Goal: Information Seeking & Learning: Learn about a topic

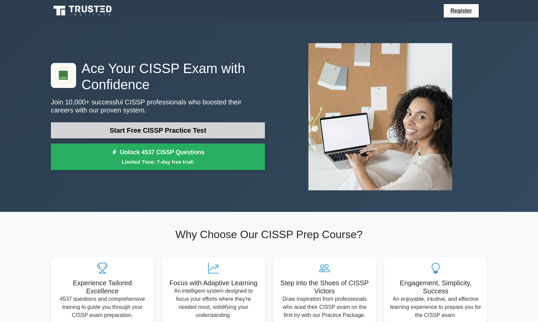
click at [156, 129] on link "Start Free CISSP Practice Test" at bounding box center [158, 130] width 214 height 16
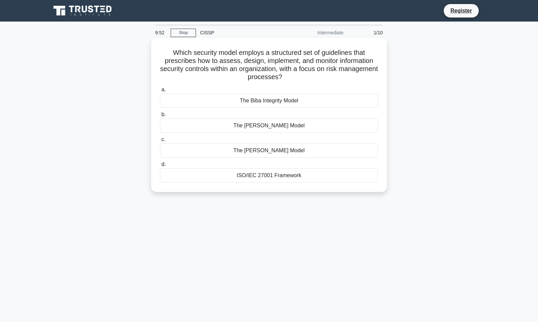
click at [292, 172] on div "ISO/IEC 27001 Framework" at bounding box center [269, 175] width 218 height 14
click at [160, 167] on input "d. ISO/IEC 27001 Framework" at bounding box center [160, 164] width 0 height 4
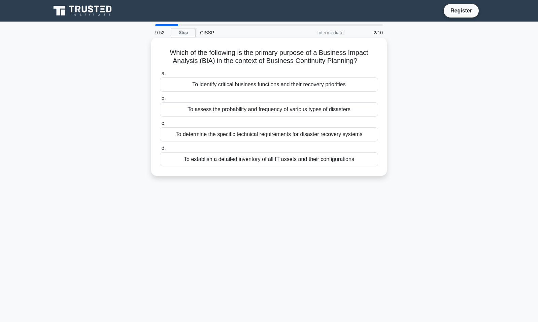
click at [289, 175] on div "Which of the following is the primary purpose of a Business Impact Analysis (BI…" at bounding box center [269, 112] width 444 height 146
click at [323, 86] on div "To identify critical business functions and their recovery priorities" at bounding box center [269, 84] width 218 height 14
click at [160, 76] on input "a. To identify critical business functions and their recovery priorities" at bounding box center [160, 73] width 0 height 4
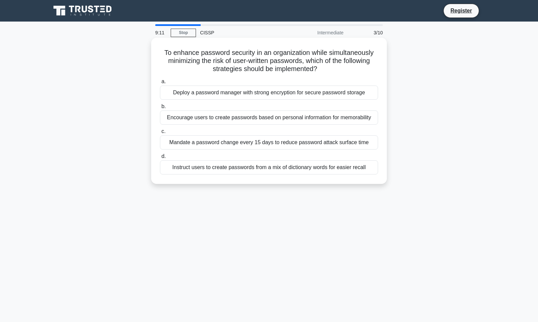
click at [275, 93] on div "Deploy a password manager with strong encryption for secure password storage" at bounding box center [269, 92] width 218 height 14
click at [160, 84] on input "a. Deploy a password manager with strong encryption for secure password storage" at bounding box center [160, 81] width 0 height 4
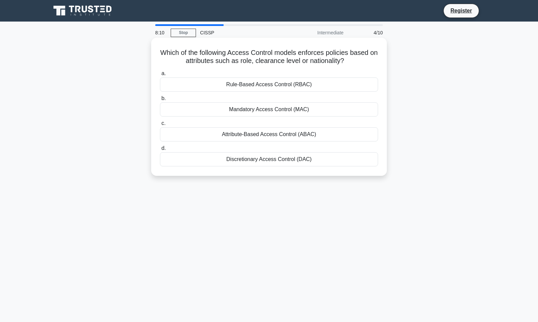
click at [237, 109] on div "Mandatory Access Control (MAC)" at bounding box center [269, 109] width 218 height 14
click at [160, 101] on input "b. Mandatory Access Control (MAC)" at bounding box center [160, 98] width 0 height 4
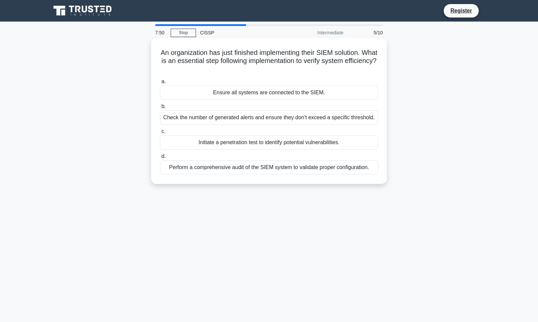
click at [253, 174] on div "Perform a comprehensive audit of the SIEM system to validate proper configurati…" at bounding box center [269, 167] width 218 height 14
click at [160, 159] on input "d. Perform a comprehensive audit of the SIEM system to validate proper configur…" at bounding box center [160, 156] width 0 height 4
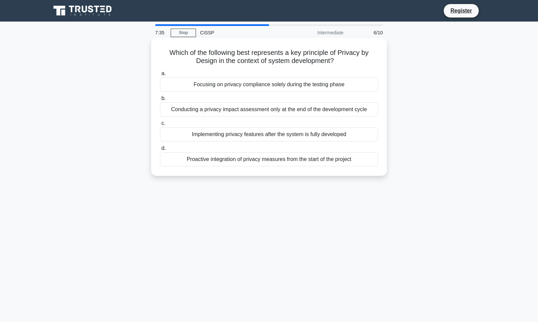
click at [297, 159] on div "Proactive integration of privacy measures from the start of the project" at bounding box center [269, 159] width 218 height 14
click at [160, 150] on input "d. Proactive integration of privacy measures from the start of the project" at bounding box center [160, 148] width 0 height 4
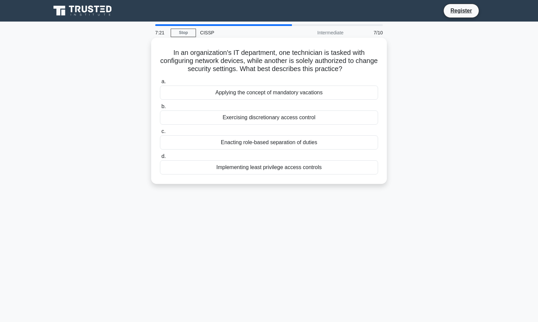
click at [300, 140] on div "Enacting role-based separation of duties" at bounding box center [269, 142] width 218 height 14
click at [160, 134] on input "c. Enacting role-based separation of duties" at bounding box center [160, 131] width 0 height 4
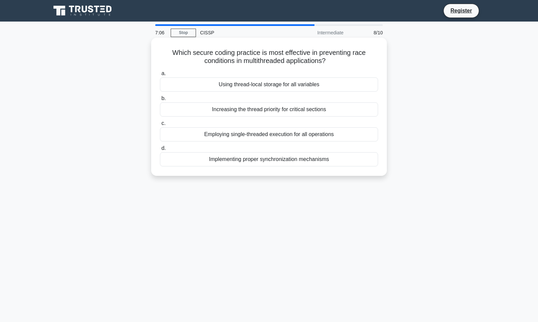
click at [319, 155] on div "Implementing proper synchronization mechanisms" at bounding box center [269, 159] width 218 height 14
click at [160, 150] on input "d. Implementing proper synchronization mechanisms" at bounding box center [160, 148] width 0 height 4
click at [335, 159] on div "Implementing role-based access control across the organization" at bounding box center [269, 159] width 218 height 14
click at [160, 150] on input "d. Implementing role-based access control across the organization" at bounding box center [160, 148] width 0 height 4
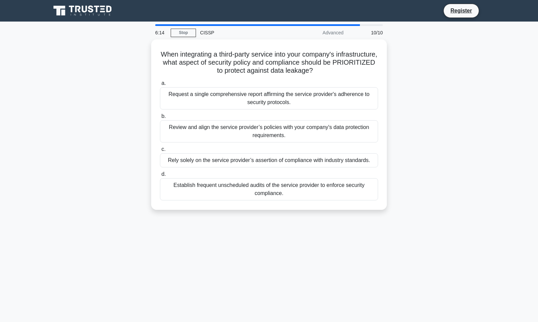
drag, startPoint x: 340, startPoint y: 73, endPoint x: 119, endPoint y: 58, distance: 221.6
click at [119, 58] on div "When integrating a third-party service into your company's infrastructure, what…" at bounding box center [269, 128] width 444 height 178
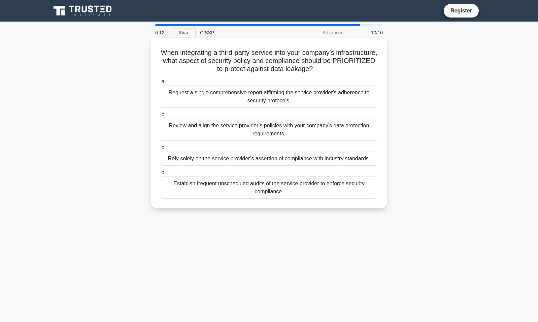
copy h5 "When integrating a third-party service into your company's infrastructure, what…"
drag, startPoint x: 396, startPoint y: 201, endPoint x: 160, endPoint y: 87, distance: 262.7
click at [160, 87] on div "When integrating a third-party service into your company's infrastructure, what…" at bounding box center [269, 128] width 444 height 178
copy div "Request a single comprehensive report affirming the service provider's adherenc…"
click at [247, 128] on div "Review and align the service provider’s policies with your company's data prote…" at bounding box center [269, 129] width 218 height 22
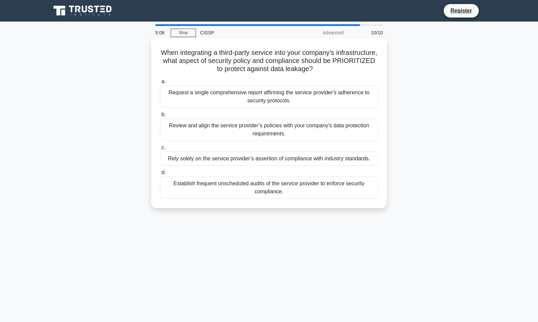
click at [160, 117] on input "b. Review and align the service provider’s policies with your company's data pr…" at bounding box center [160, 114] width 0 height 4
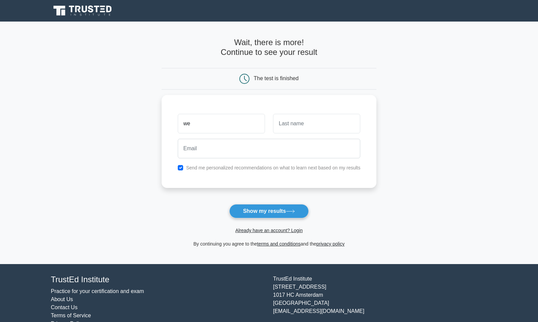
type input "wen"
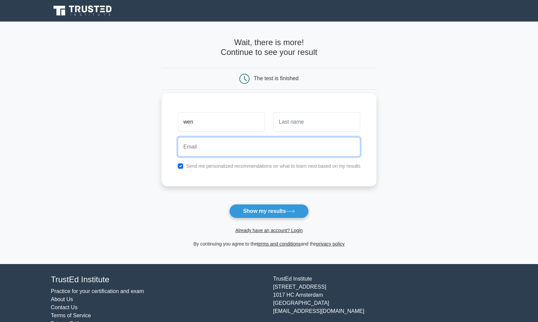
click at [297, 149] on input "email" at bounding box center [269, 147] width 183 height 20
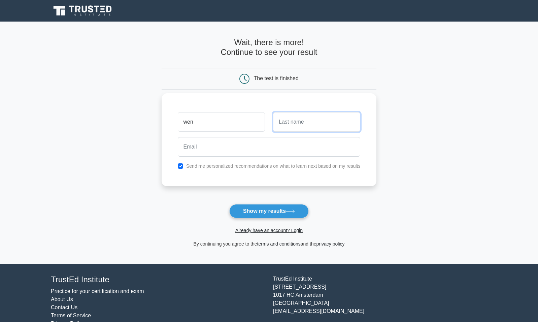
click at [286, 125] on input "text" at bounding box center [316, 122] width 87 height 20
type input "vegas"
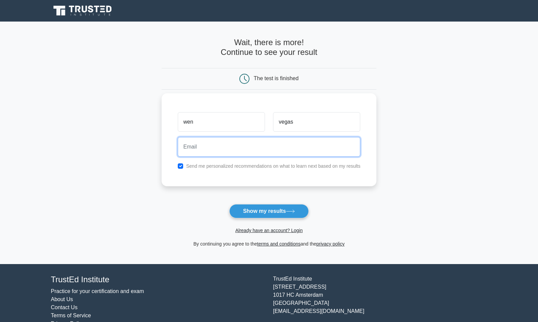
click at [223, 149] on input "email" at bounding box center [269, 147] width 183 height 20
type input "wen@flo.solutions"
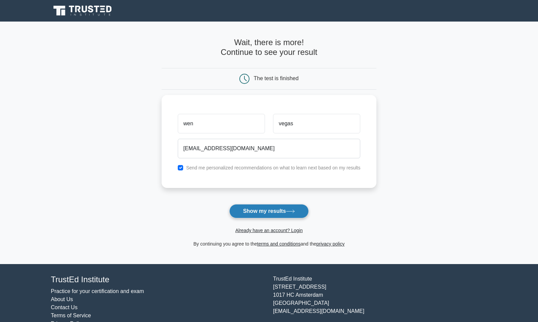
click at [267, 212] on button "Show my results" at bounding box center [268, 211] width 79 height 14
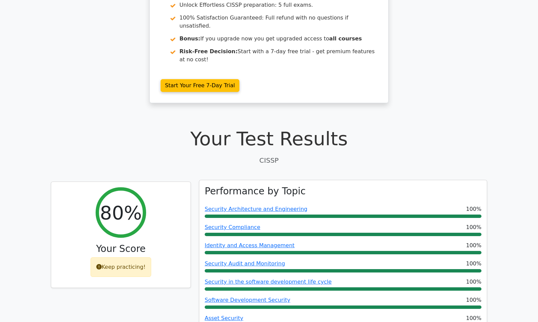
scroll to position [236, 0]
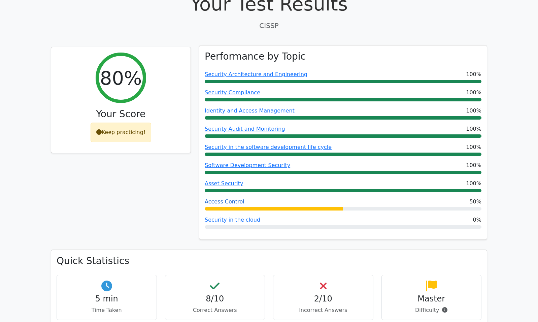
click at [221, 198] on link "Access Control" at bounding box center [225, 201] width 40 height 6
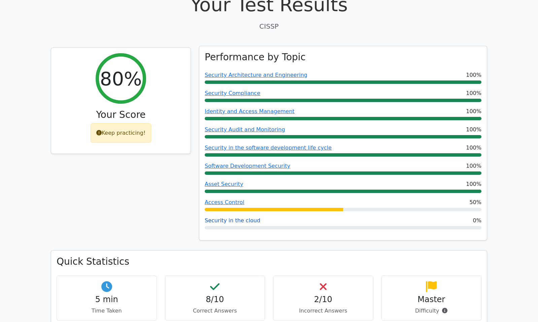
click at [228, 217] on link "Security in the cloud" at bounding box center [233, 220] width 56 height 6
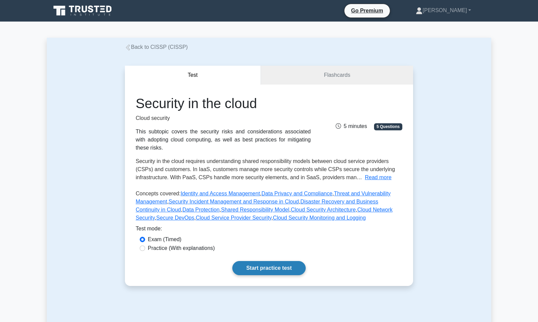
click at [255, 261] on link "Start practice test" at bounding box center [268, 268] width 73 height 14
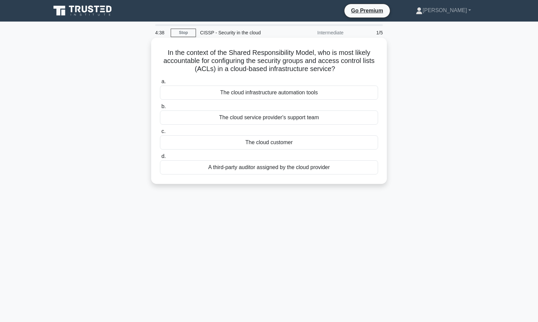
click at [276, 140] on div "The cloud customer" at bounding box center [269, 142] width 218 height 14
click at [160, 134] on input "c. The cloud customer" at bounding box center [160, 131] width 0 height 4
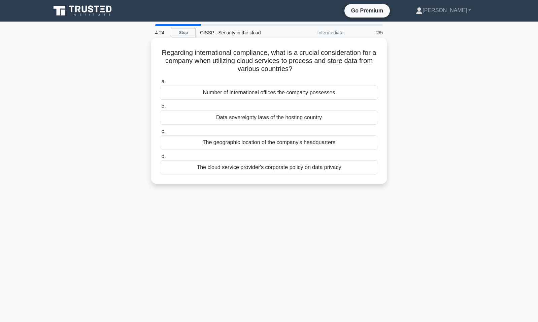
click at [296, 114] on div "Data sovereignty laws of the hosting country" at bounding box center [269, 117] width 218 height 14
click at [160, 109] on input "b. Data sovereignty laws of the hosting country" at bounding box center [160, 106] width 0 height 4
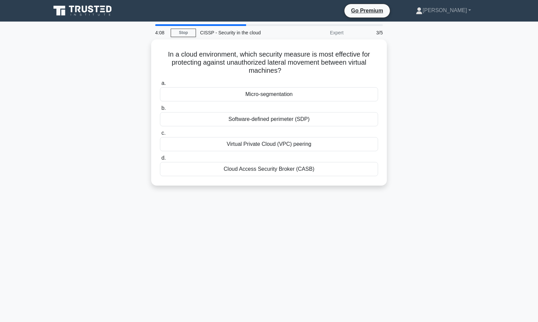
drag, startPoint x: 344, startPoint y: 173, endPoint x: 140, endPoint y: 53, distance: 237.0
click at [140, 53] on div "In a cloud environment, which security measure is most effective for protecting…" at bounding box center [269, 116] width 444 height 154
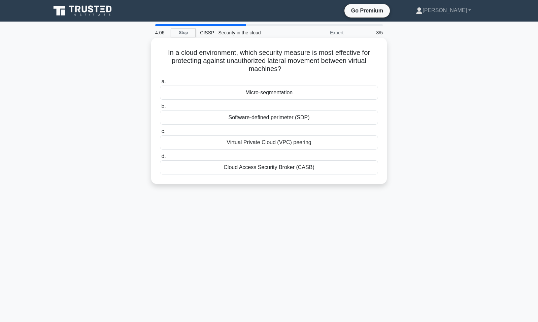
copy div "In a cloud environment, which security measure is most effective for protecting…"
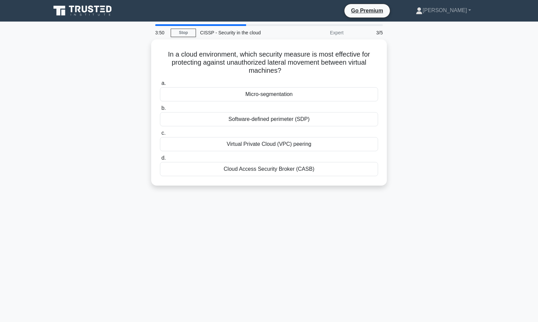
click at [423, 176] on div "In a cloud environment, which security measure is most effective for protecting…" at bounding box center [269, 116] width 444 height 154
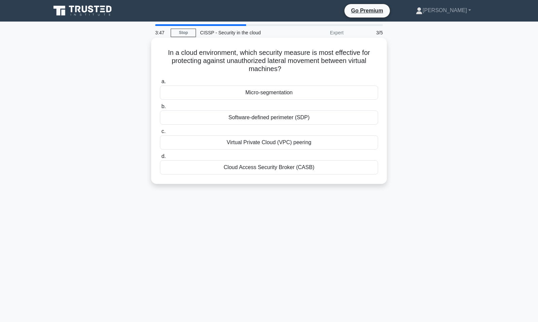
click at [263, 93] on div "Micro-segmentation" at bounding box center [269, 92] width 218 height 14
click at [160, 84] on input "a. Micro-segmentation" at bounding box center [160, 81] width 0 height 4
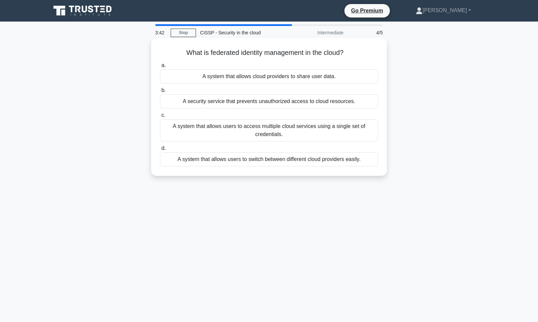
drag, startPoint x: 365, startPoint y: 160, endPoint x: 278, endPoint y: 107, distance: 101.2
click at [278, 107] on div "a. A system that allows cloud providers to share user data. b. A security servi…" at bounding box center [269, 114] width 226 height 108
click at [376, 166] on div "a. A system that allows cloud providers to share user data. b. A security servi…" at bounding box center [269, 114] width 226 height 108
click at [378, 167] on div "a. A system that allows cloud providers to share user data. b. A security servi…" at bounding box center [269, 114] width 226 height 108
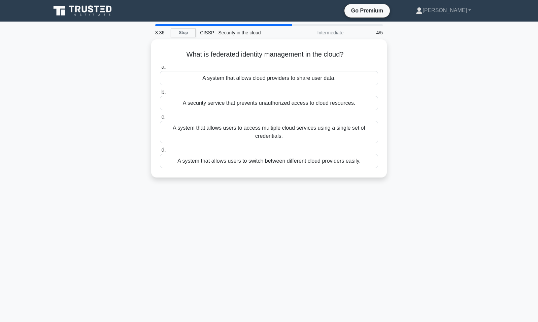
drag, startPoint x: 168, startPoint y: 47, endPoint x: 409, endPoint y: 171, distance: 270.9
click at [409, 171] on div "What is federated identity management in the cloud? .spinner_0XTQ{transform-ori…" at bounding box center [269, 112] width 444 height 146
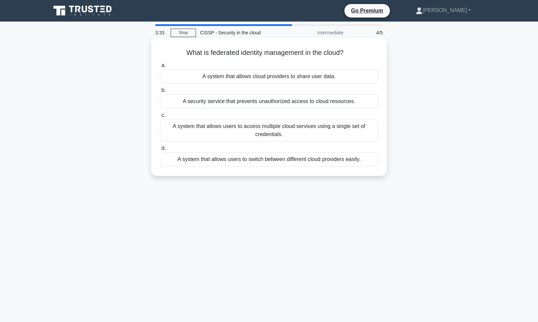
copy div "What is federated identity management in the cloud? .spinner_0XTQ{transform-ori…"
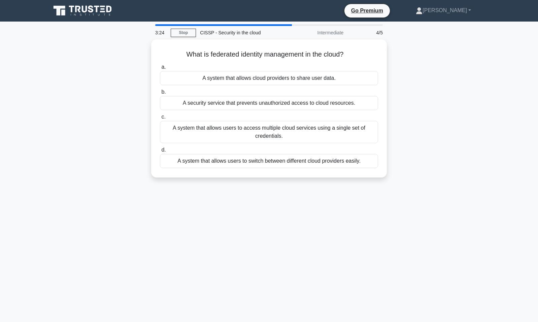
click at [76, 121] on div "What is federated identity management in the cloud? .spinner_0XTQ{transform-ori…" at bounding box center [269, 112] width 444 height 146
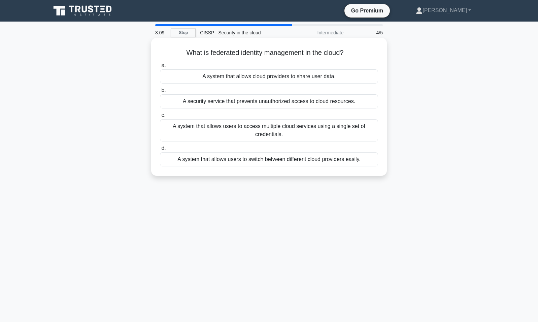
click at [257, 127] on div "A system that allows users to access multiple cloud services using a single set…" at bounding box center [269, 130] width 218 height 22
click at [160, 117] on input "c. A system that allows users to access multiple cloud services using a single …" at bounding box center [160, 115] width 0 height 4
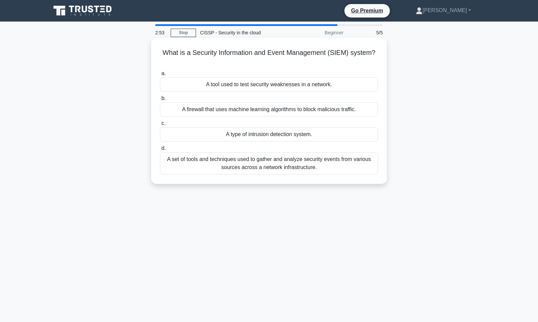
drag, startPoint x: 376, startPoint y: 176, endPoint x: 161, endPoint y: 48, distance: 250.1
click at [163, 49] on div "What is a Security Information and Event Management (SIEM) system? .spinner_0XT…" at bounding box center [269, 110] width 230 height 141
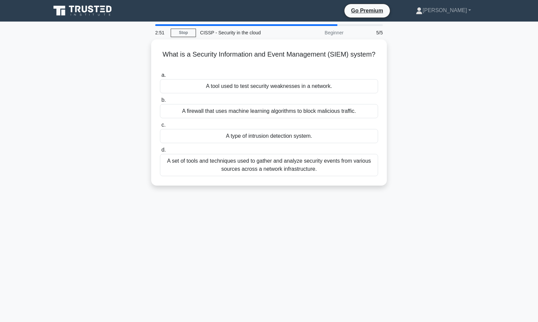
copy div "What is a Security Information and Event Management (SIEM) system? .spinner_0XT…"
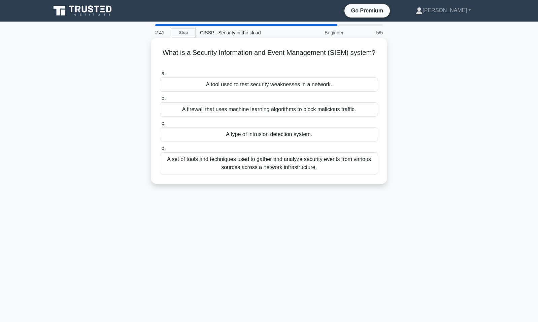
click at [287, 161] on div "A set of tools and techniques used to gather and analyze security events from v…" at bounding box center [269, 163] width 218 height 22
click at [160, 150] on input "d. A set of tools and techniques used to gather and analyze security events fro…" at bounding box center [160, 148] width 0 height 4
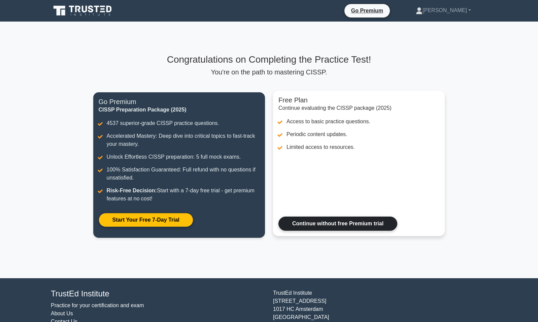
click at [339, 224] on link "Continue without free Premium trial" at bounding box center [337, 223] width 119 height 14
